Goal: Task Accomplishment & Management: Complete application form

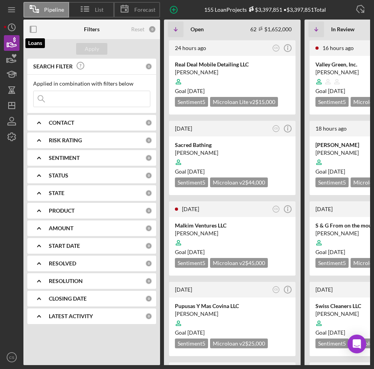
click at [10, 43] on icon "button" at bounding box center [12, 45] width 8 height 4
click at [108, 102] on input at bounding box center [92, 99] width 116 height 16
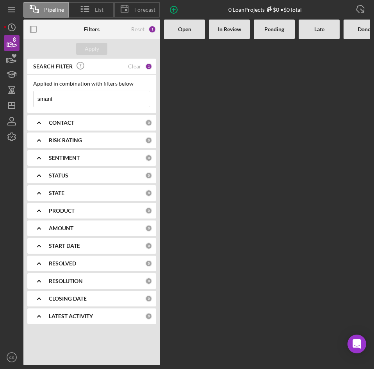
click at [118, 102] on input "smant" at bounding box center [92, 99] width 116 height 16
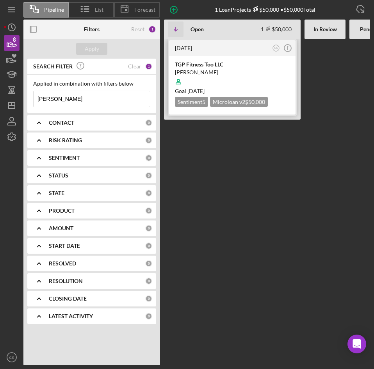
type input "[PERSON_NAME]"
click at [218, 72] on div "[PERSON_NAME]" at bounding box center [232, 72] width 115 height 8
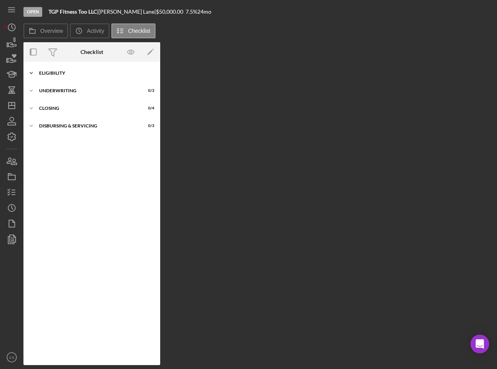
click at [52, 68] on div "Icon/Expander Eligibility 2 / 6" at bounding box center [91, 73] width 137 height 16
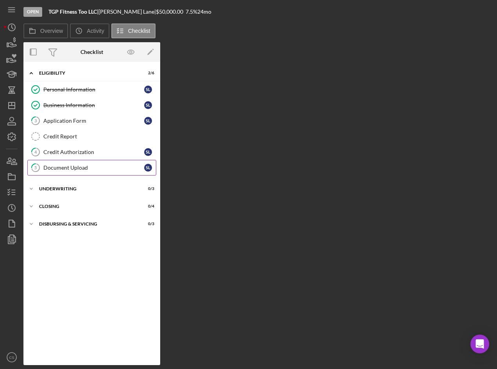
click at [77, 165] on div "Document Upload" at bounding box center [93, 168] width 101 height 6
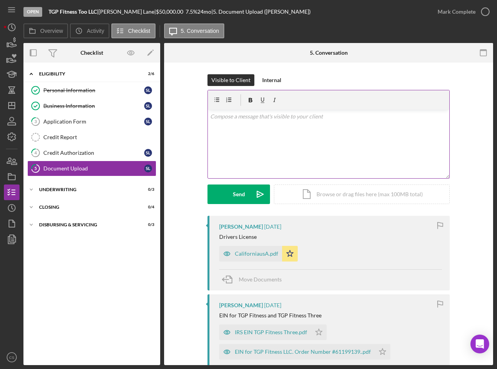
click at [256, 140] on div "v Color teal Color pink Remove color Add row above Add row below Add column bef…" at bounding box center [329, 144] width 242 height 68
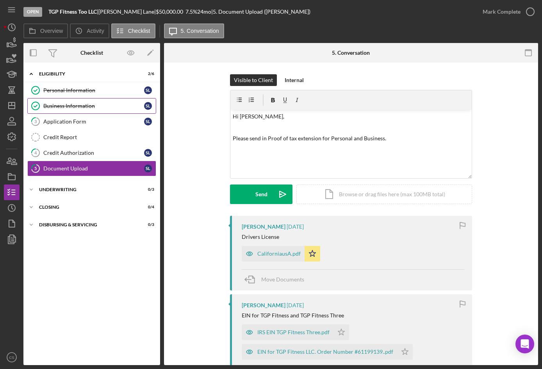
drag, startPoint x: 65, startPoint y: 106, endPoint x: 79, endPoint y: 109, distance: 14.1
click at [66, 106] on div "Business Information" at bounding box center [93, 106] width 101 height 6
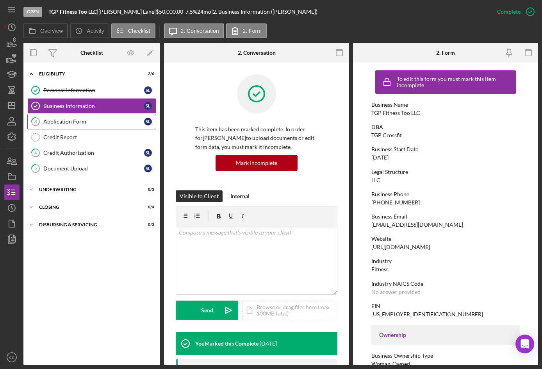
click at [138, 123] on div "Application Form" at bounding box center [93, 121] width 101 height 6
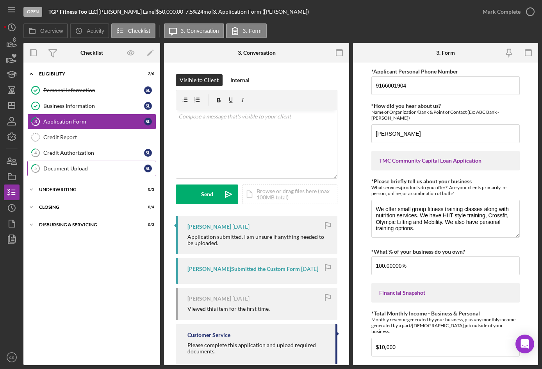
drag, startPoint x: 92, startPoint y: 166, endPoint x: 151, endPoint y: 172, distance: 59.3
click at [92, 166] on div "Document Upload" at bounding box center [93, 168] width 101 height 6
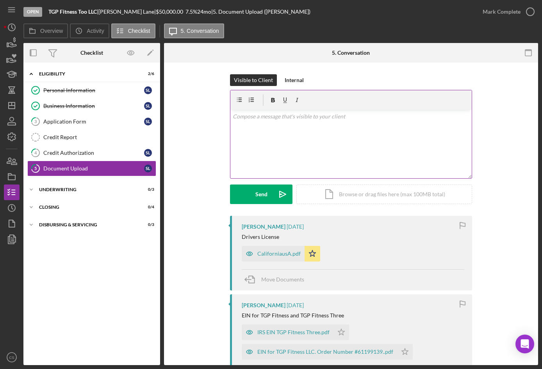
click at [310, 135] on div "v Color teal Color pink Remove color Add row above Add row below Add column bef…" at bounding box center [352, 144] width 242 height 68
click at [358, 120] on p "Hi [PERSON_NAME]. Please upload Tax extensions for persoanal and business, We a…" at bounding box center [351, 121] width 237 height 18
click at [358, 117] on p "Hi [PERSON_NAME]. Please upload Tax extensions for persoanal and business, We a…" at bounding box center [351, 121] width 237 height 18
click at [357, 130] on div "v Color teal Color pink Remove color Add row above Add row below Add column bef…" at bounding box center [352, 144] width 242 height 68
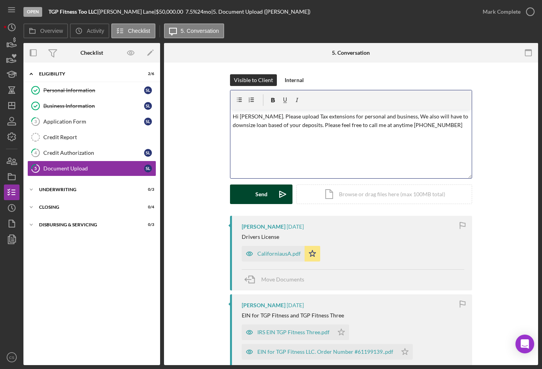
click at [268, 192] on button "Send Icon/icon-invite-send" at bounding box center [261, 194] width 63 height 20
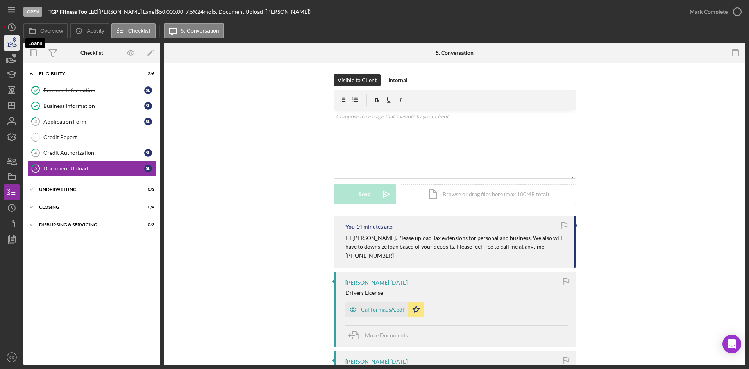
click at [12, 46] on icon "button" at bounding box center [12, 43] width 20 height 20
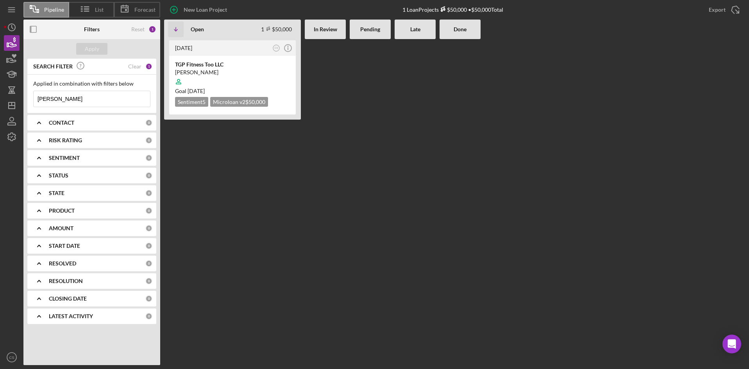
click at [66, 96] on input "[PERSON_NAME]" at bounding box center [92, 99] width 116 height 16
click at [65, 97] on input "[PERSON_NAME]" at bounding box center [92, 99] width 116 height 16
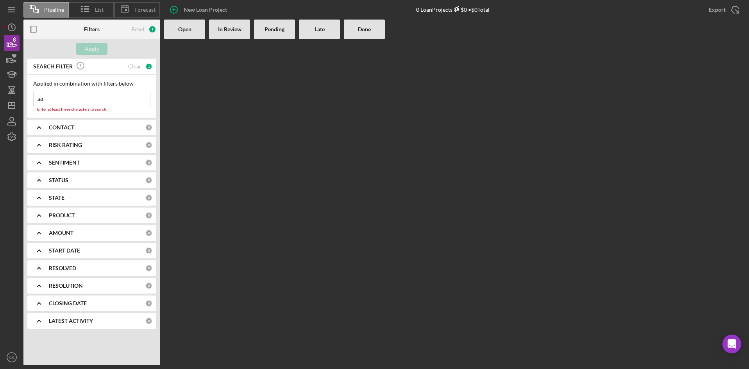
type input "s"
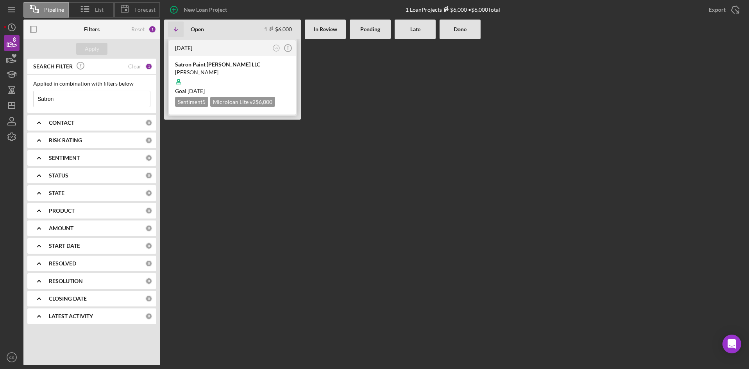
type input "Satron"
click at [263, 67] on div "Satron Paint [PERSON_NAME] LLC" at bounding box center [232, 65] width 115 height 8
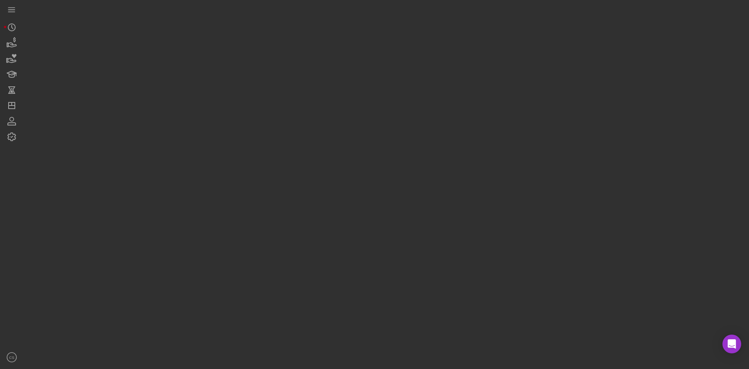
click at [263, 66] on div at bounding box center [384, 182] width 722 height 365
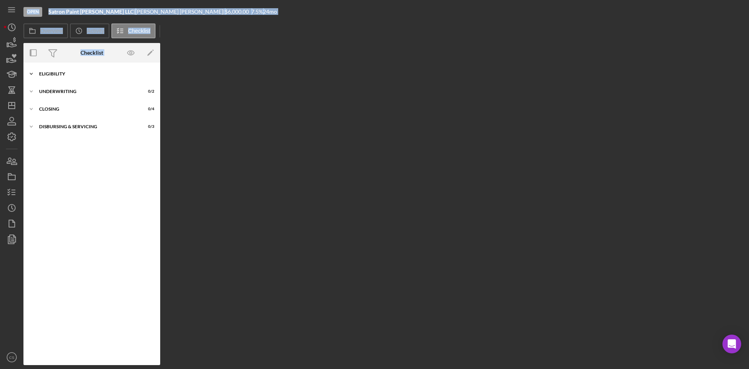
click at [55, 67] on div "Icon/Expander Eligibility 4 / 6" at bounding box center [91, 74] width 137 height 16
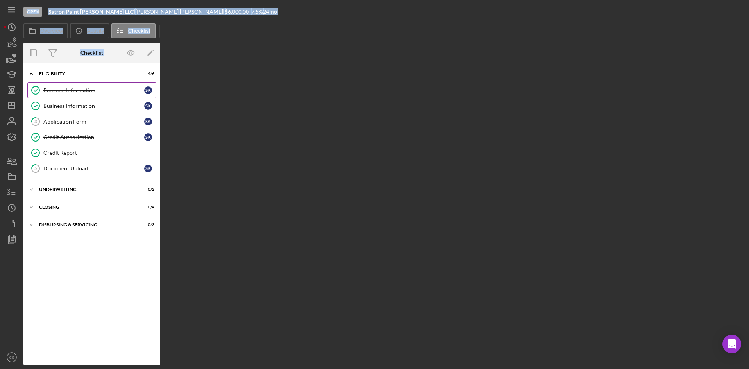
click at [62, 93] on div "Personal Information" at bounding box center [93, 90] width 101 height 6
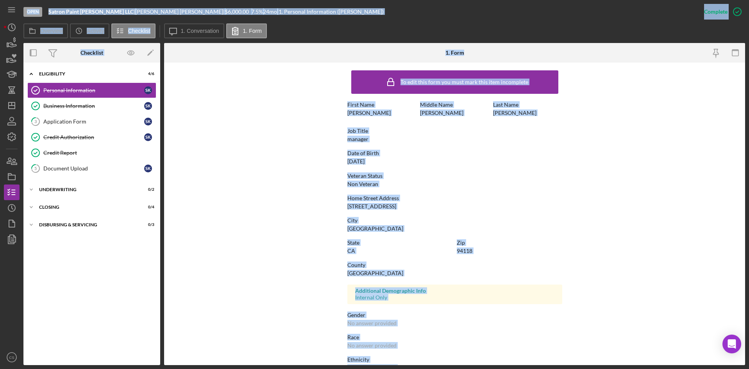
click at [268, 170] on form "To edit this form you must mark this item incomplete First Name [PERSON_NAME] M…" at bounding box center [454, 214] width 581 height 302
click at [55, 109] on div "Business Information" at bounding box center [93, 106] width 101 height 6
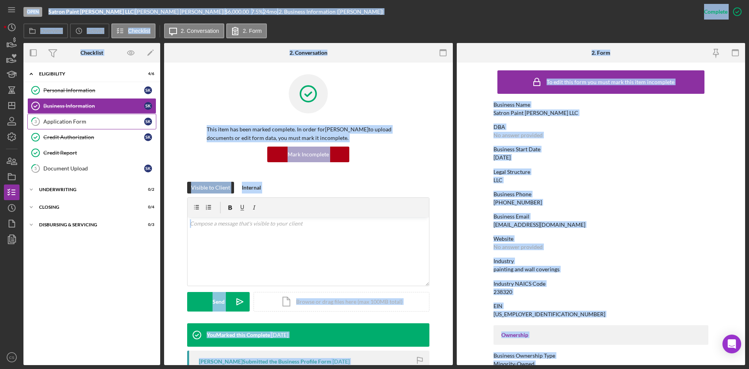
click at [48, 127] on link "3 Application Form s k" at bounding box center [91, 122] width 129 height 16
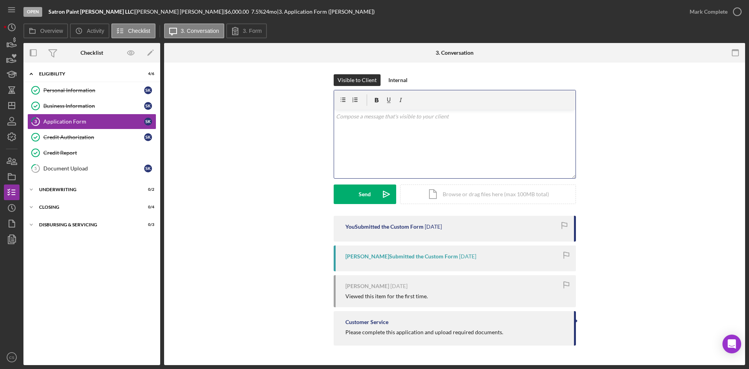
click at [374, 151] on div "v Color teal Color pink Remove color Add row above Add row below Add column bef…" at bounding box center [455, 144] width 242 height 68
click at [229, 35] on icon at bounding box center [236, 31] width 20 height 20
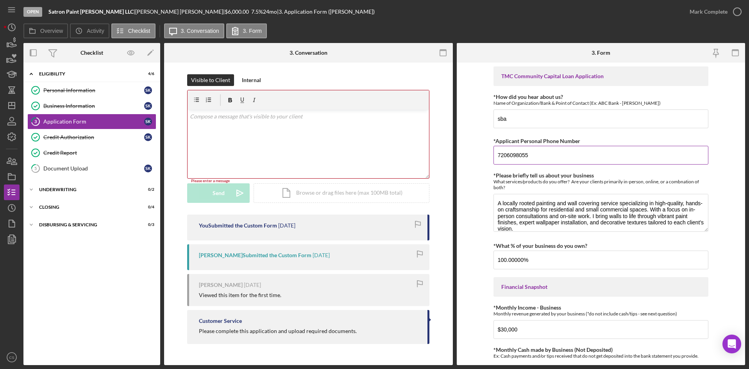
click at [374, 158] on input "7206098055" at bounding box center [601, 155] width 215 height 19
click at [112, 171] on div "Document Upload" at bounding box center [93, 168] width 101 height 6
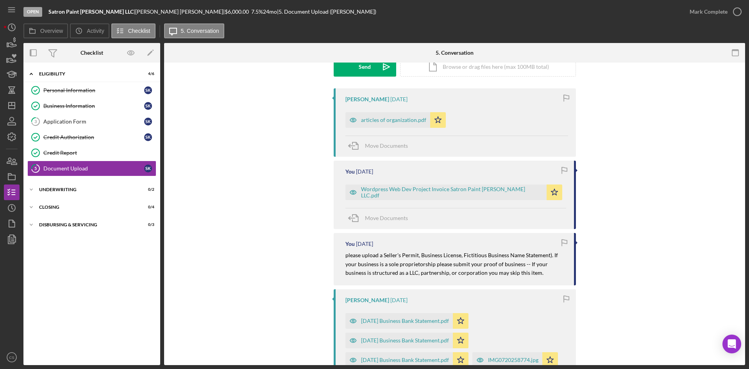
scroll to position [156, 0]
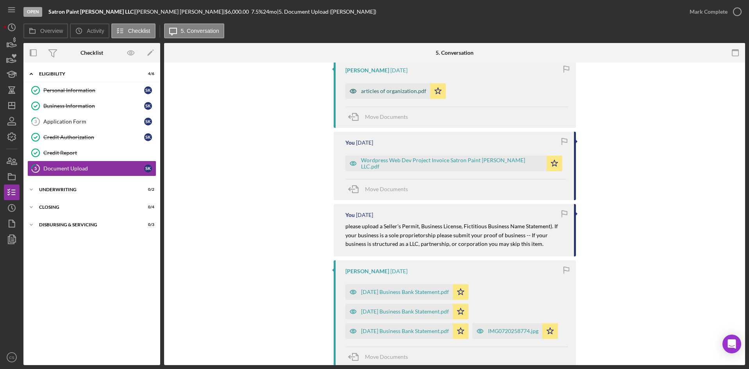
click at [374, 91] on div "articles of organization.pdf" at bounding box center [393, 91] width 65 height 6
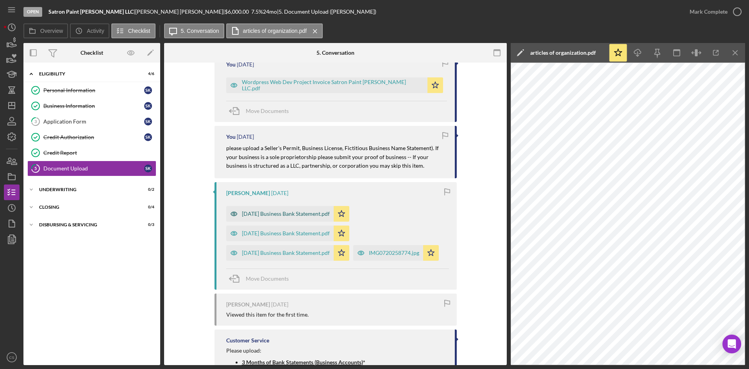
scroll to position [195, 0]
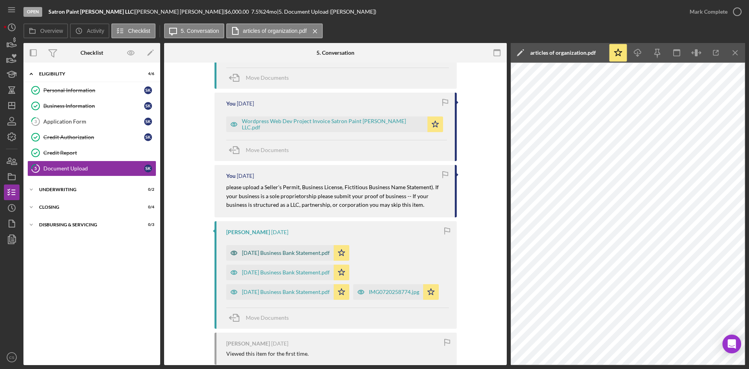
click at [298, 252] on div "[DATE] Business Bank Statement.pdf" at bounding box center [286, 253] width 88 height 6
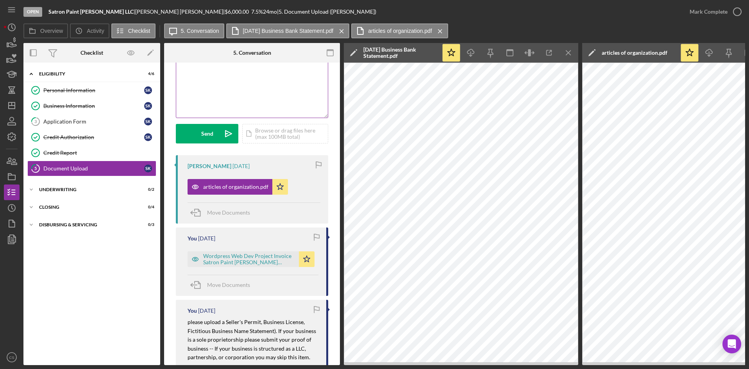
scroll to position [0, 0]
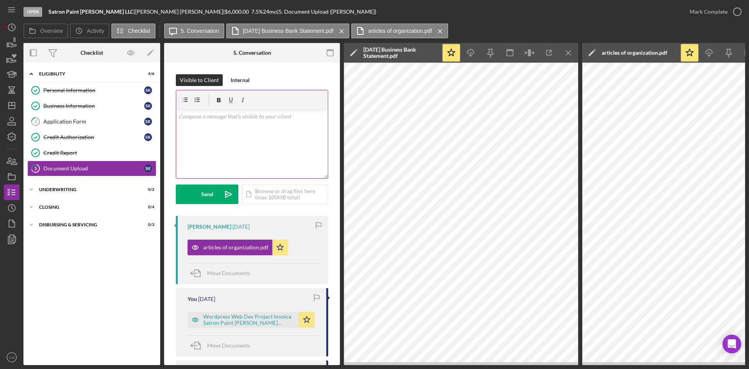
click at [242, 140] on div "v Color teal Color pink Remove color Add row above Add row below Add column bef…" at bounding box center [252, 144] width 152 height 68
click at [207, 196] on div "Send" at bounding box center [207, 194] width 12 height 20
